Goal: Use online tool/utility: Utilize a website feature to perform a specific function

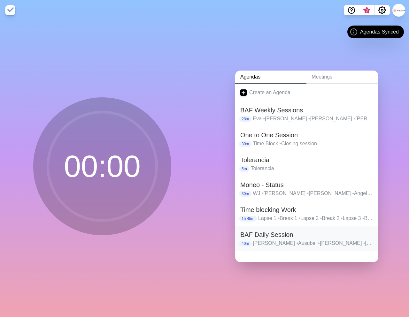
click at [281, 234] on h2 "BAF Daily Session" at bounding box center [306, 235] width 133 height 10
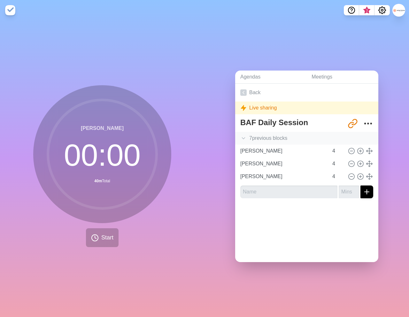
click at [277, 140] on div "7 previous block s" at bounding box center [306, 138] width 143 height 13
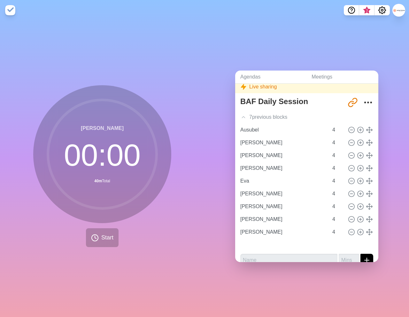
scroll to position [30, 0]
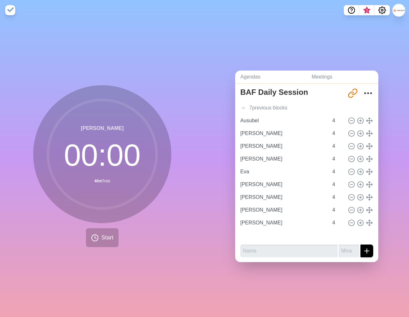
type input "[PERSON_NAME]"
type input "Eva"
type input "[PERSON_NAME]"
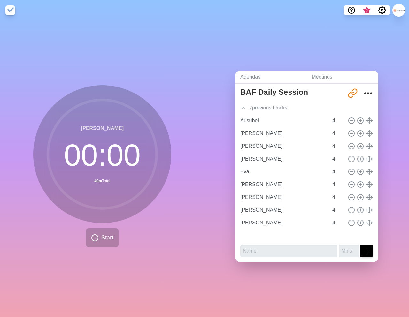
type input "[PERSON_NAME]"
type input "Ausubel"
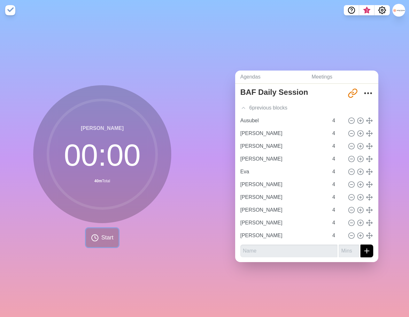
click at [107, 235] on span "Start" at bounding box center [107, 238] width 12 height 9
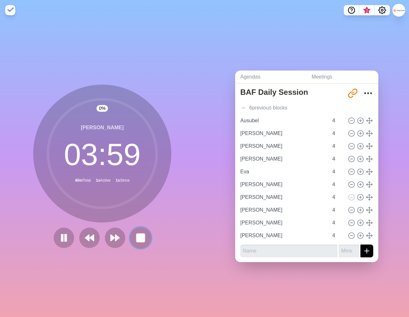
click at [133, 236] on button at bounding box center [140, 237] width 21 height 21
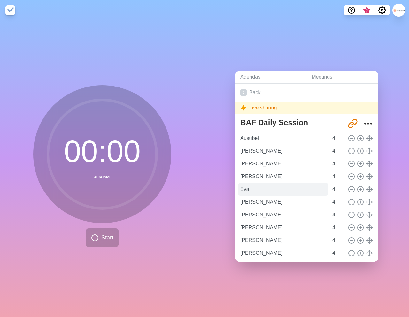
scroll to position [18, 0]
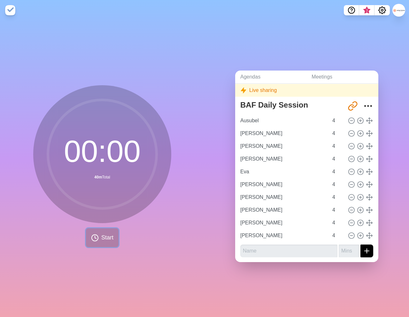
click at [106, 237] on span "Start" at bounding box center [107, 238] width 12 height 9
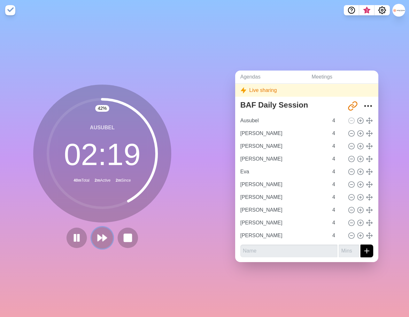
click at [101, 238] on polygon at bounding box center [100, 238] width 4 height 6
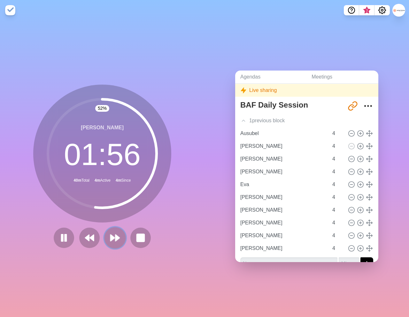
click at [116, 245] on button at bounding box center [114, 237] width 21 height 21
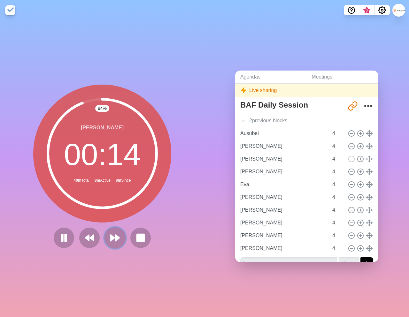
click at [112, 236] on polygon at bounding box center [113, 238] width 4 height 6
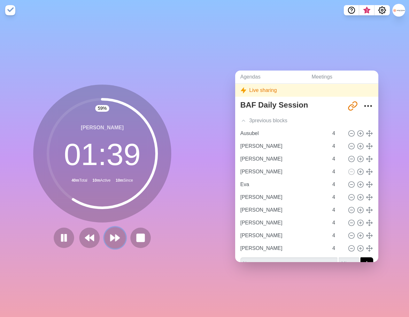
click at [116, 234] on icon at bounding box center [115, 238] width 11 height 11
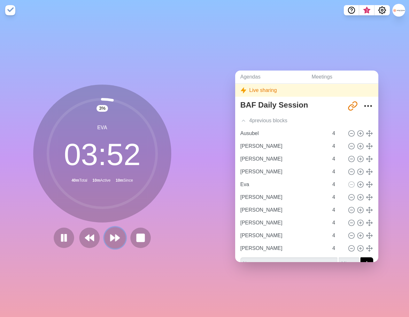
click at [115, 240] on icon at bounding box center [115, 238] width 11 height 11
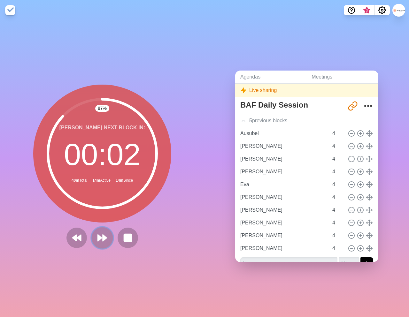
click at [107, 237] on icon at bounding box center [102, 238] width 11 height 11
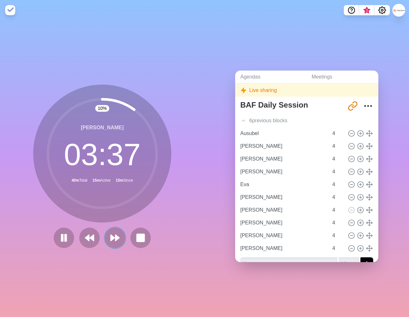
scroll to position [0, 0]
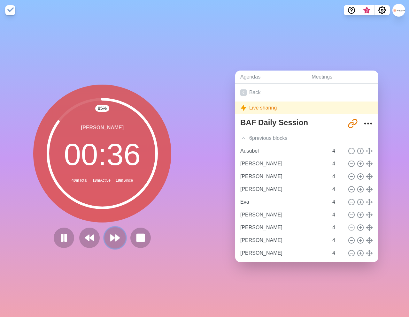
click at [111, 237] on polygon at bounding box center [113, 238] width 4 height 6
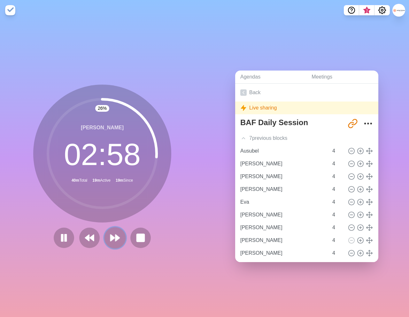
click at [116, 237] on polygon at bounding box center [117, 238] width 4 height 6
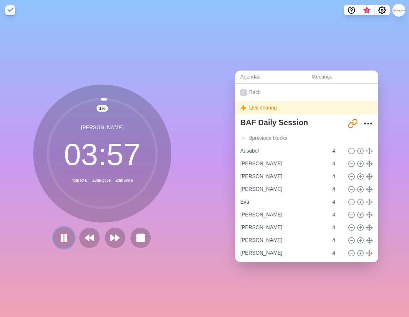
click at [64, 243] on icon at bounding box center [63, 238] width 11 height 11
click at [66, 240] on icon at bounding box center [63, 238] width 11 height 11
click at [115, 236] on polygon at bounding box center [117, 238] width 4 height 6
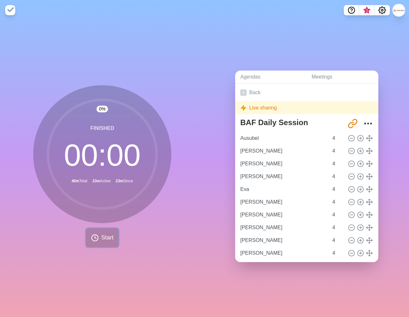
click at [100, 240] on button "Start" at bounding box center [102, 238] width 33 height 19
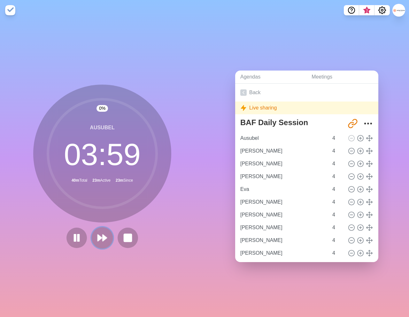
click at [110, 239] on button at bounding box center [101, 237] width 21 height 21
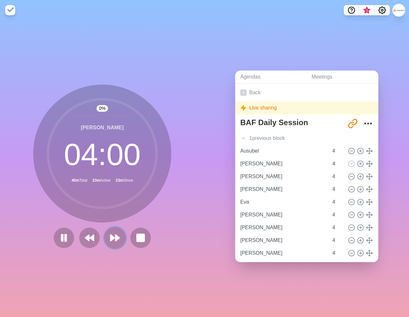
click at [108, 239] on button at bounding box center [114, 237] width 21 height 21
click at [107, 239] on button at bounding box center [114, 237] width 21 height 21
click at [111, 238] on polygon at bounding box center [113, 238] width 4 height 6
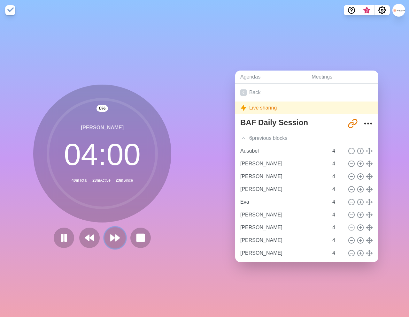
click at [111, 238] on polygon at bounding box center [113, 238] width 4 height 6
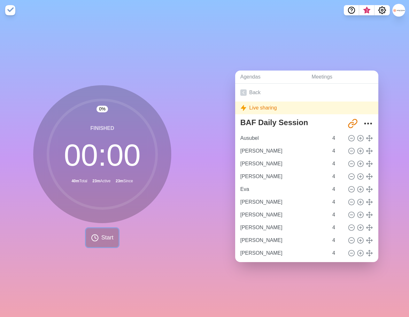
click at [97, 238] on icon at bounding box center [95, 238] width 8 height 8
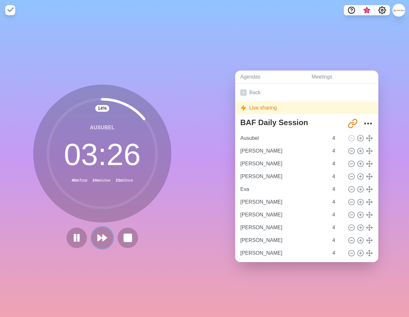
click at [101, 237] on polygon at bounding box center [100, 238] width 4 height 6
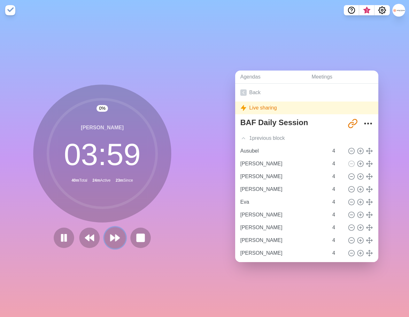
click at [114, 238] on polygon at bounding box center [113, 238] width 4 height 6
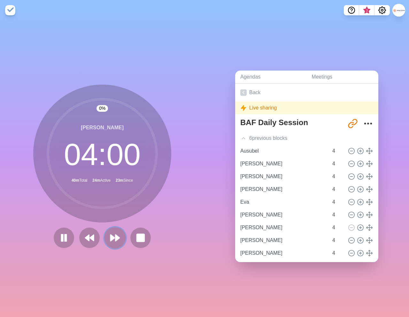
click at [114, 238] on polygon at bounding box center [113, 238] width 4 height 6
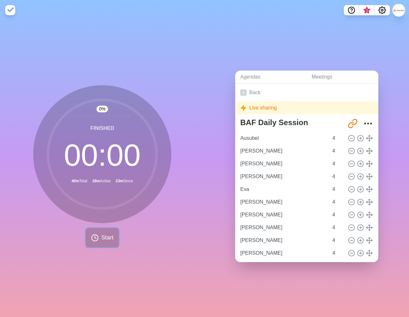
click at [110, 238] on span "Start" at bounding box center [107, 238] width 12 height 9
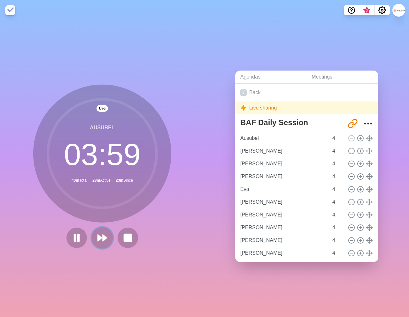
click at [102, 240] on icon at bounding box center [102, 238] width 11 height 11
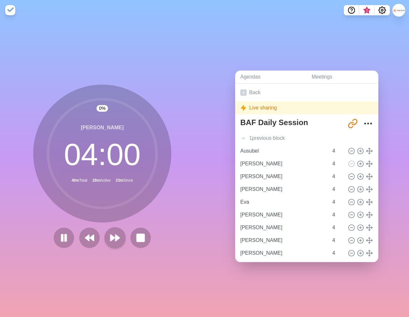
click at [102, 240] on div at bounding box center [102, 238] width 102 height 20
click at [111, 238] on polygon at bounding box center [113, 238] width 4 height 6
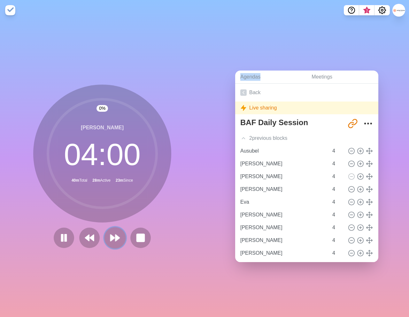
click at [113, 238] on polygon at bounding box center [113, 238] width 4 height 6
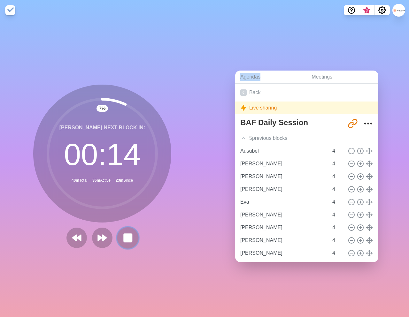
click at [126, 236] on rect at bounding box center [128, 238] width 8 height 8
